Goal: Task Accomplishment & Management: Manage account settings

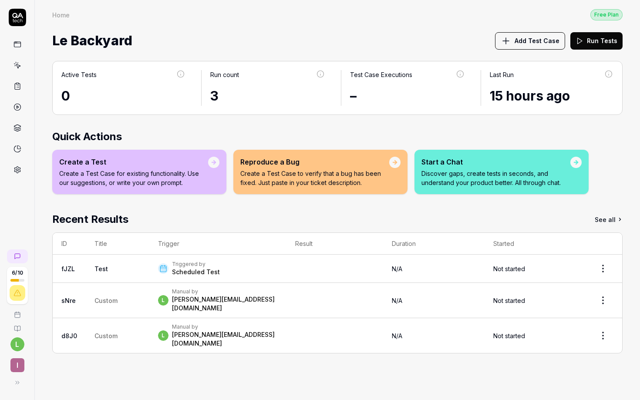
click at [12, 90] on link at bounding box center [18, 86] width 16 height 16
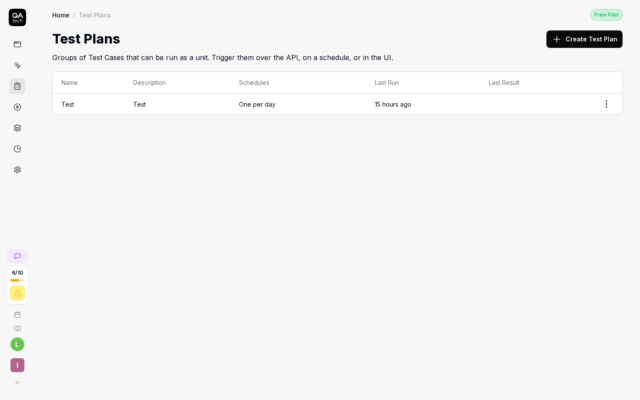
click at [19, 45] on icon at bounding box center [18, 45] width 8 height 8
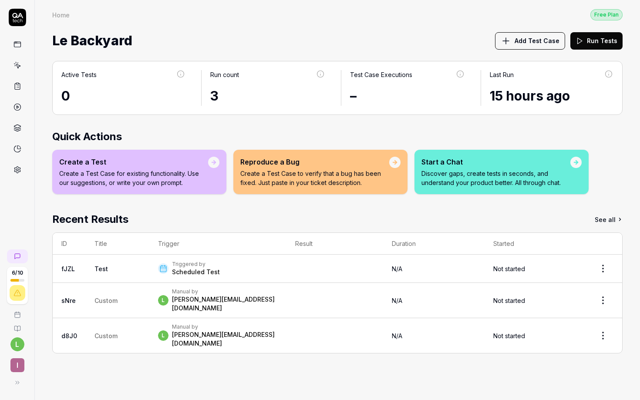
click at [18, 164] on link at bounding box center [18, 170] width 16 height 16
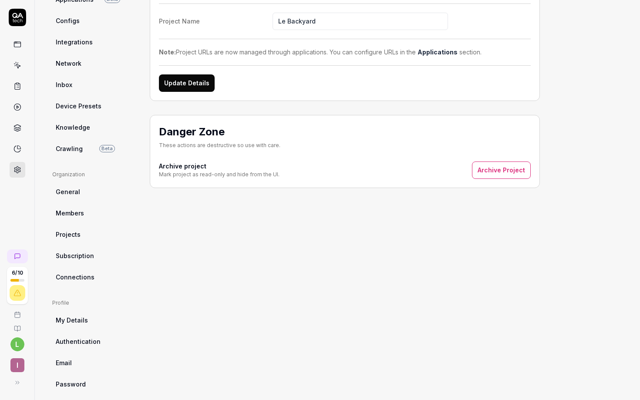
scroll to position [108, 0]
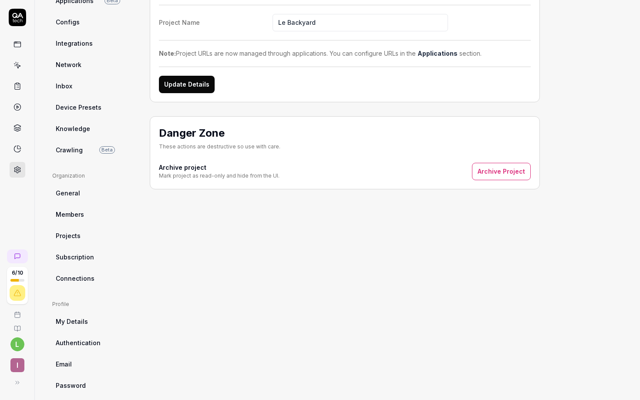
click at [79, 193] on link "General" at bounding box center [94, 193] width 84 height 16
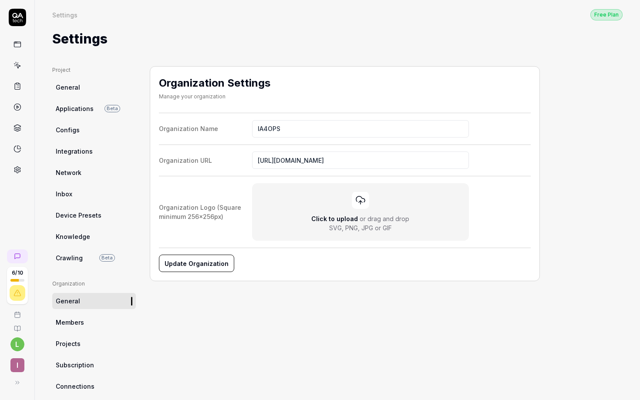
click at [72, 176] on span "Network" at bounding box center [69, 172] width 26 height 9
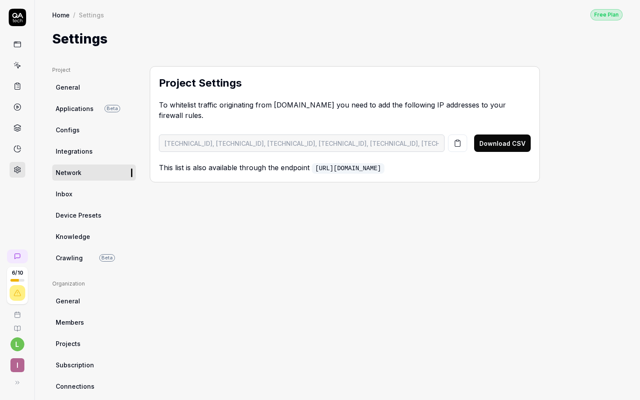
click at [65, 155] on span "Integrations" at bounding box center [74, 151] width 37 height 9
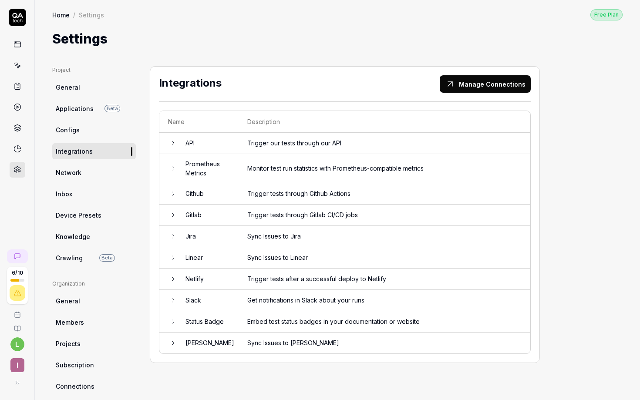
click at [174, 144] on icon at bounding box center [173, 143] width 7 height 7
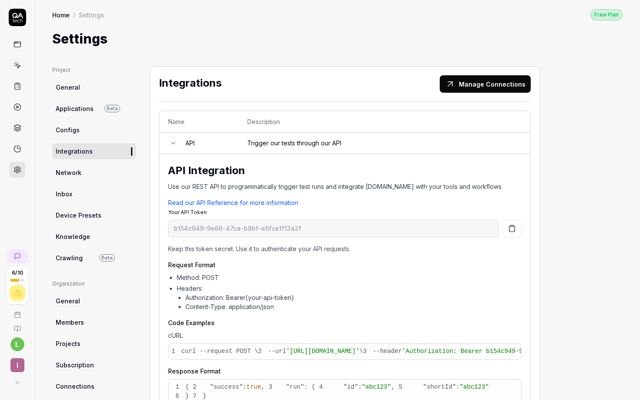
click at [174, 144] on icon at bounding box center [173, 143] width 7 height 7
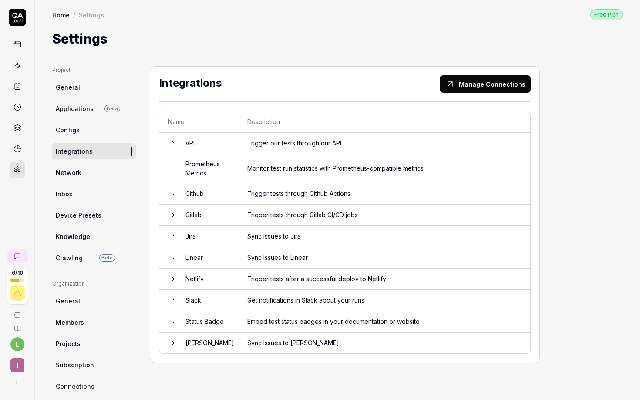
click at [176, 238] on td at bounding box center [167, 236] width 17 height 21
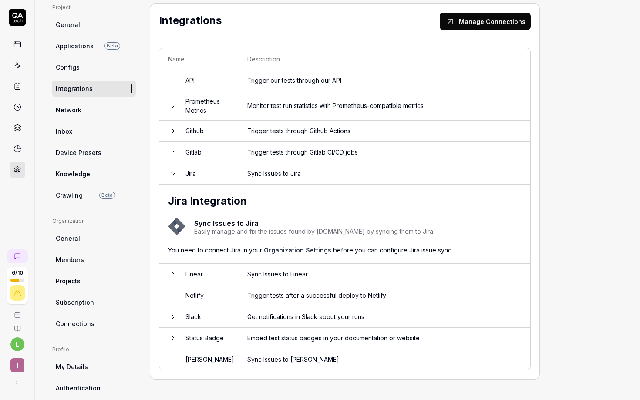
scroll to position [74, 0]
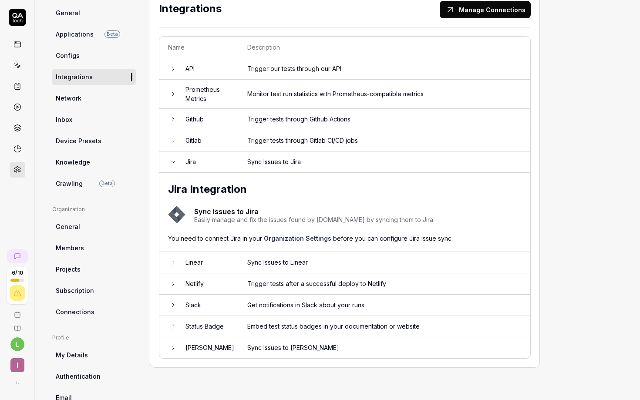
click at [173, 160] on icon at bounding box center [173, 162] width 7 height 7
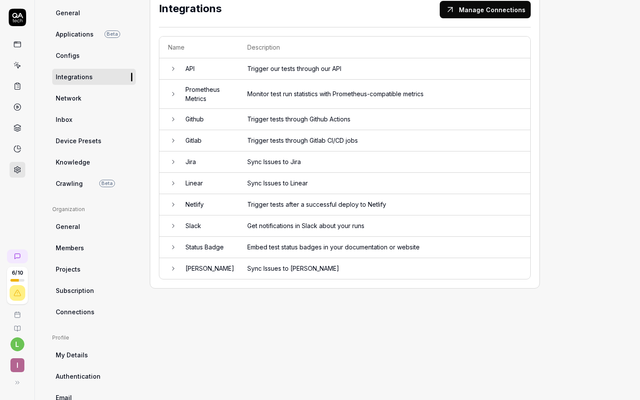
click at [176, 223] on icon at bounding box center [173, 226] width 7 height 7
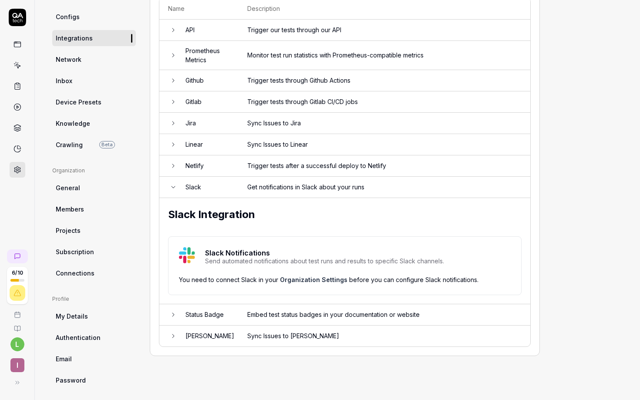
scroll to position [117, 0]
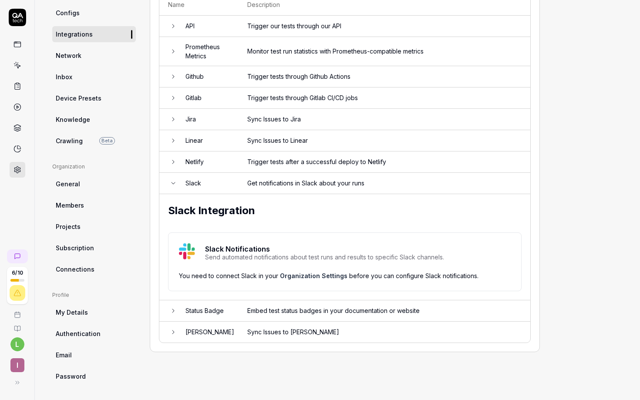
click at [291, 183] on td "Get notifications in Slack about your runs" at bounding box center [385, 183] width 292 height 21
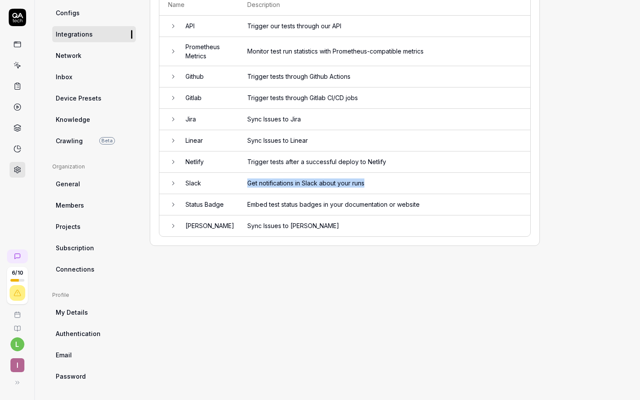
drag, startPoint x: 390, startPoint y: 178, endPoint x: 247, endPoint y: 178, distance: 142.4
click at [247, 178] on td "Get notifications in Slack about your runs" at bounding box center [385, 183] width 292 height 21
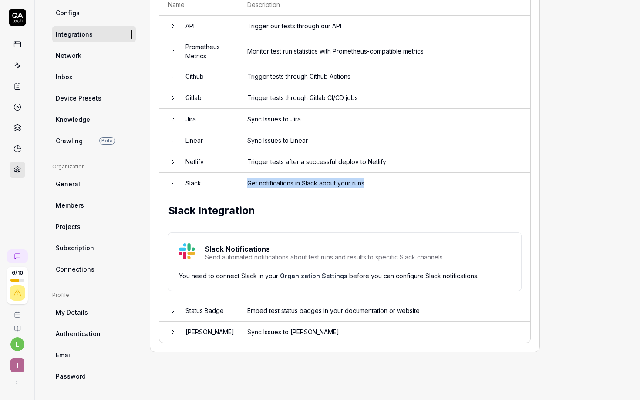
scroll to position [66, 0]
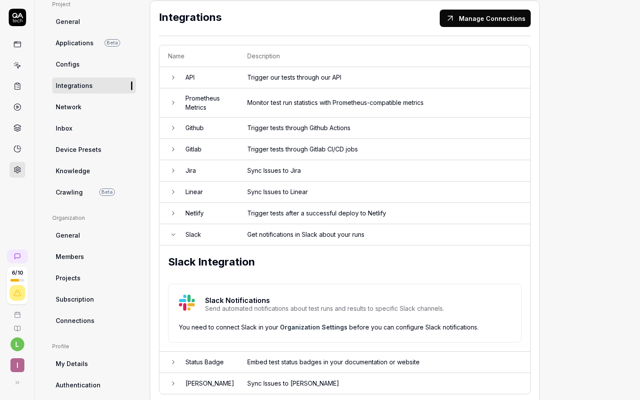
click at [176, 78] on icon at bounding box center [173, 77] width 7 height 7
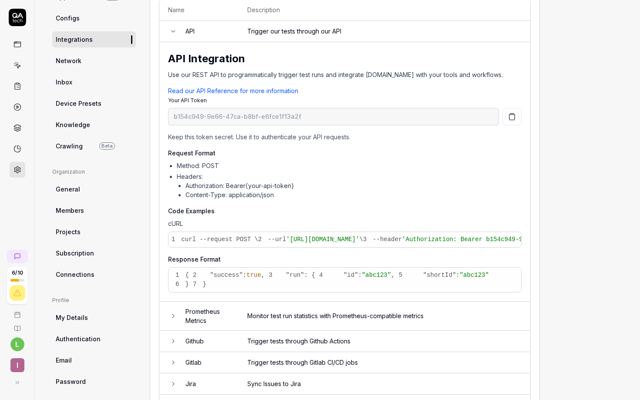
scroll to position [19, 0]
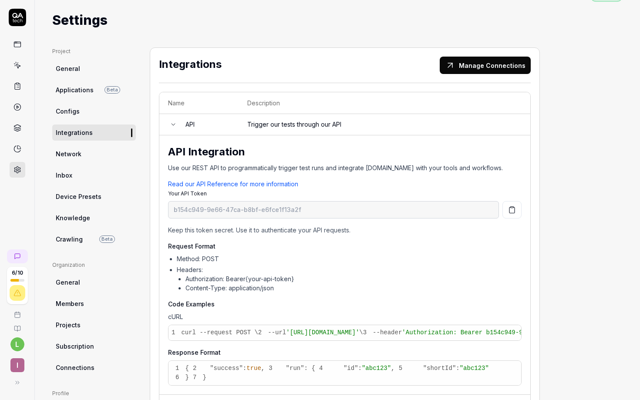
click at [172, 124] on icon at bounding box center [173, 125] width 3 height 2
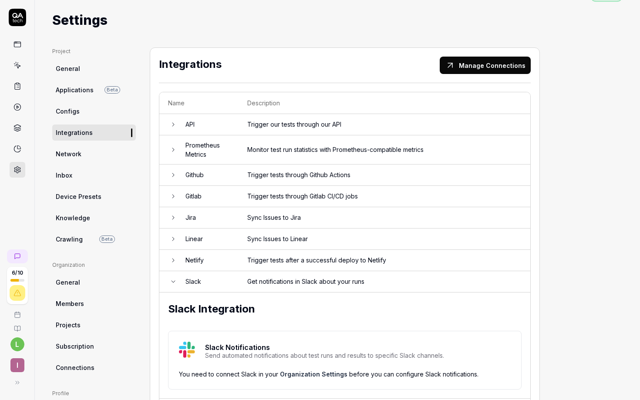
click at [75, 89] on span "Applications" at bounding box center [75, 89] width 38 height 9
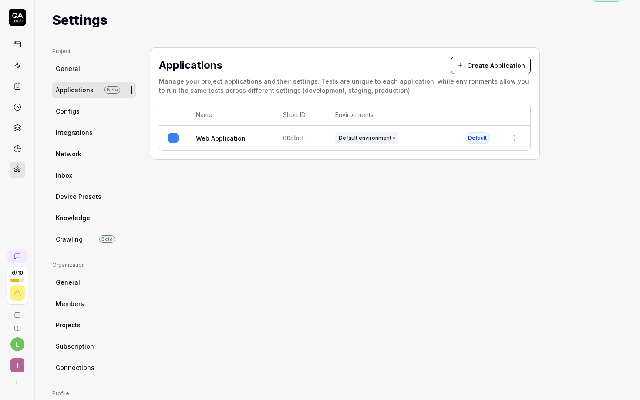
click at [66, 71] on span "General" at bounding box center [68, 68] width 24 height 9
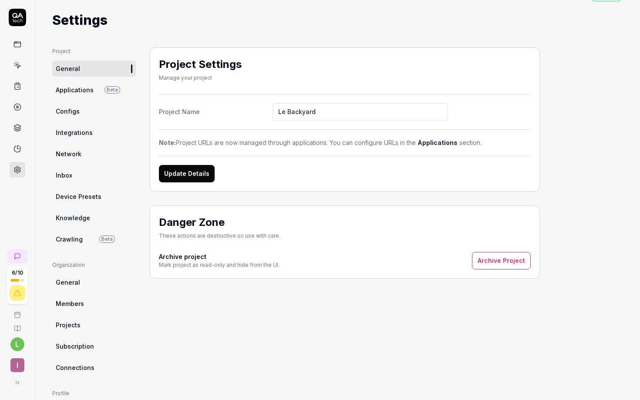
drag, startPoint x: 258, startPoint y: 342, endPoint x: 213, endPoint y: 331, distance: 46.6
click at [258, 342] on div "Project Settings Manage your project Project Name Le Backyard Note: Project URL…" at bounding box center [345, 265] width 390 height 436
click at [67, 322] on span "Projects" at bounding box center [68, 325] width 25 height 9
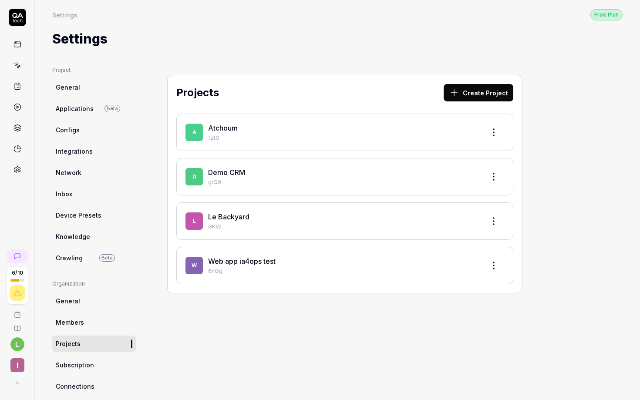
click at [304, 132] on div "Atchoum" at bounding box center [343, 128] width 270 height 10
click at [16, 330] on icon at bounding box center [17, 328] width 7 height 7
click at [89, 217] on span "Device Presets" at bounding box center [79, 215] width 46 height 9
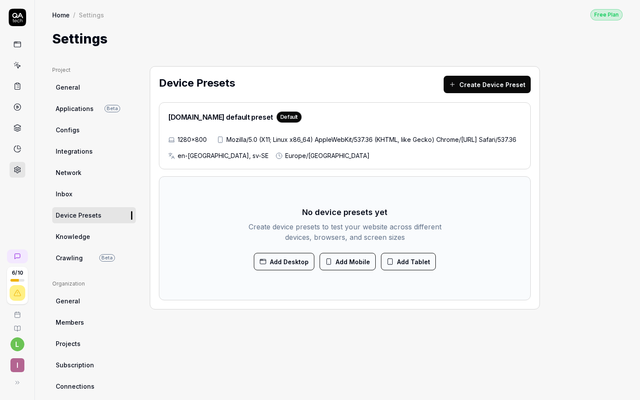
click at [337, 270] on button "Add Mobile" at bounding box center [348, 261] width 56 height 17
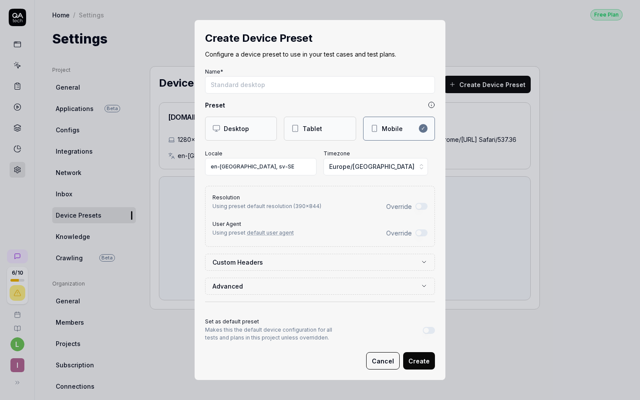
click at [309, 130] on div "Tablet" at bounding box center [313, 128] width 20 height 9
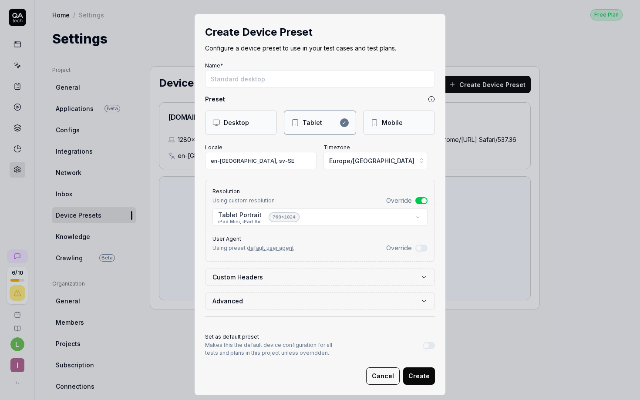
click at [229, 221] on body "6 / 10 l I Home / Settings Free Plan Home / Settings Free Plan Settings Project…" at bounding box center [320, 200] width 640 height 400
